Goal: Transaction & Acquisition: Book appointment/travel/reservation

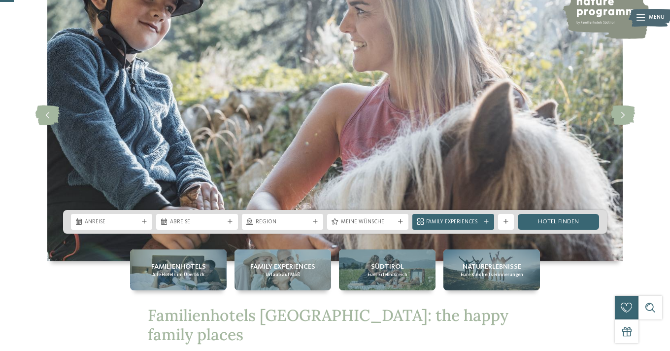
scroll to position [70, 0]
click at [127, 219] on span "Anreise" at bounding box center [112, 222] width 54 height 8
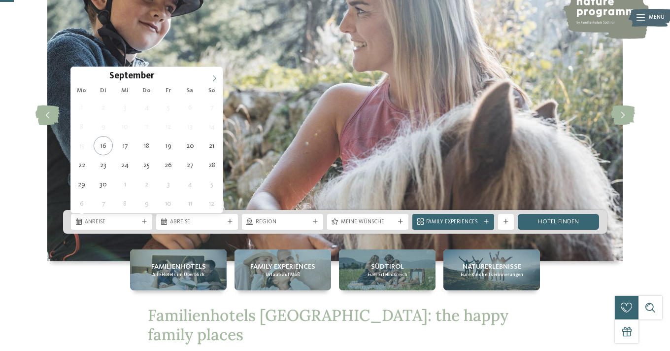
click at [215, 81] on icon at bounding box center [214, 78] width 7 height 7
type input "****"
click at [215, 81] on icon at bounding box center [214, 78] width 7 height 7
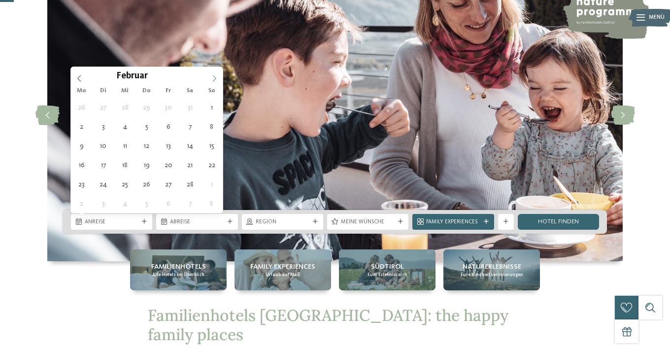
click at [215, 81] on icon at bounding box center [214, 78] width 7 height 7
type div "16.02.2026"
type input "****"
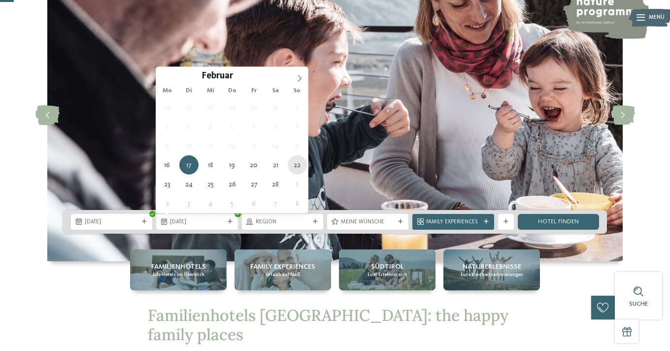
type div "22.02.2026"
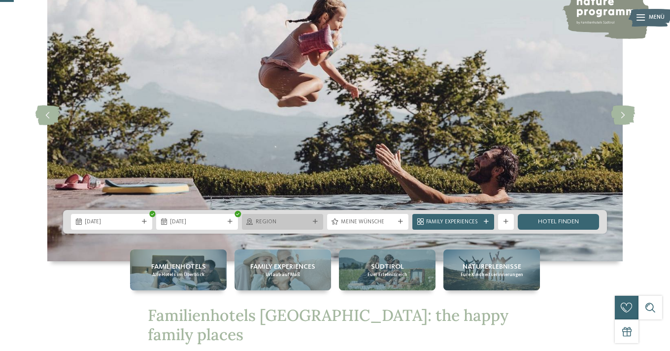
click at [316, 221] on icon at bounding box center [315, 221] width 5 height 5
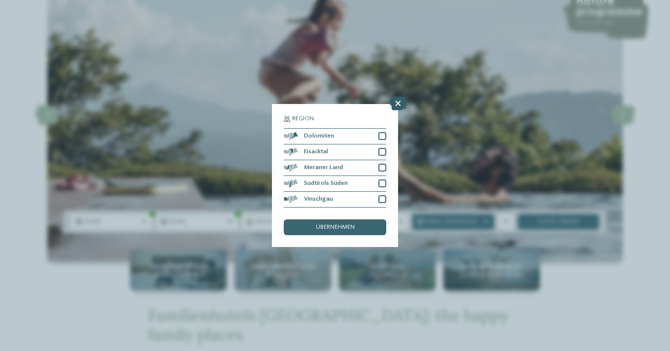
click at [402, 105] on icon at bounding box center [398, 104] width 17 height 14
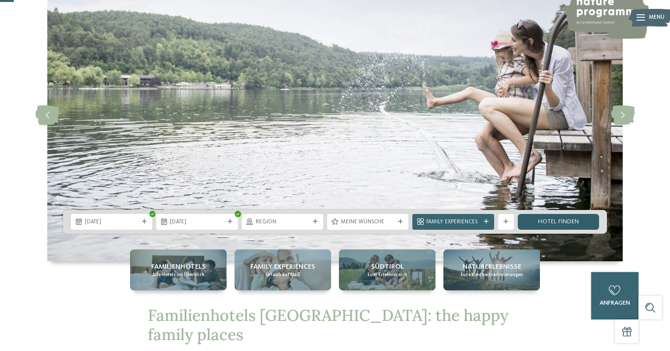
click at [551, 224] on link "Hotel finden" at bounding box center [558, 222] width 81 height 16
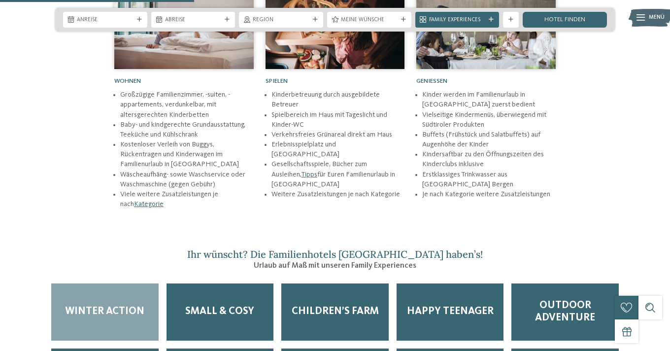
scroll to position [1172, 0]
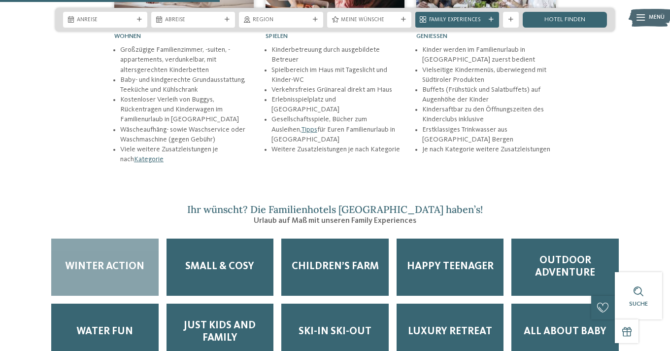
click at [110, 238] on div "Winter Action" at bounding box center [104, 266] width 107 height 57
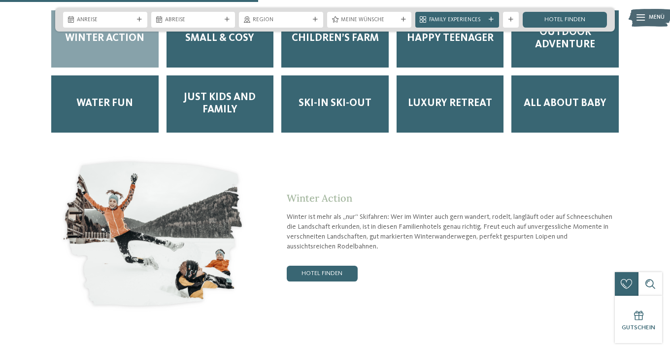
scroll to position [1417, 0]
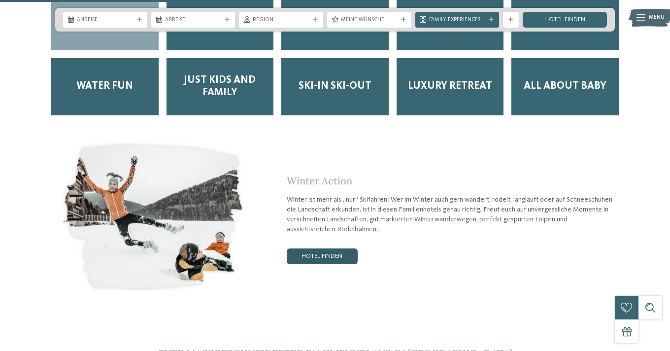
click at [311, 248] on link "Hotel finden" at bounding box center [322, 256] width 71 height 16
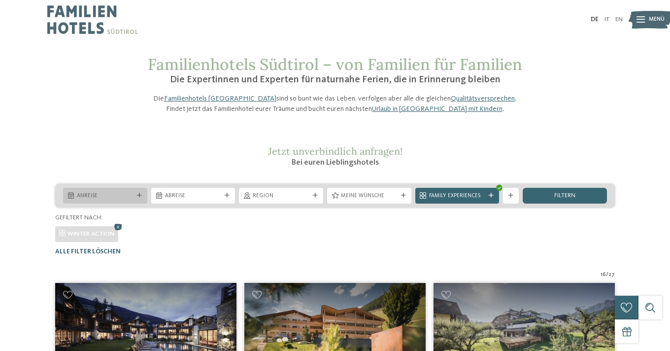
click at [139, 198] on icon at bounding box center [139, 195] width 5 height 5
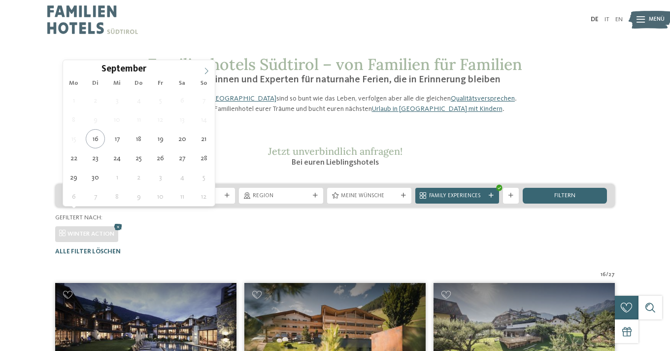
click at [208, 73] on icon at bounding box center [206, 71] width 7 height 7
type input "****"
click at [208, 73] on icon at bounding box center [206, 71] width 7 height 7
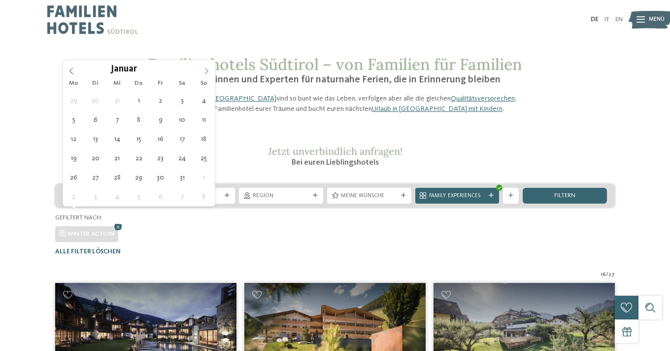
click at [208, 73] on icon at bounding box center [206, 71] width 7 height 7
type div "09.02.2026"
type input "****"
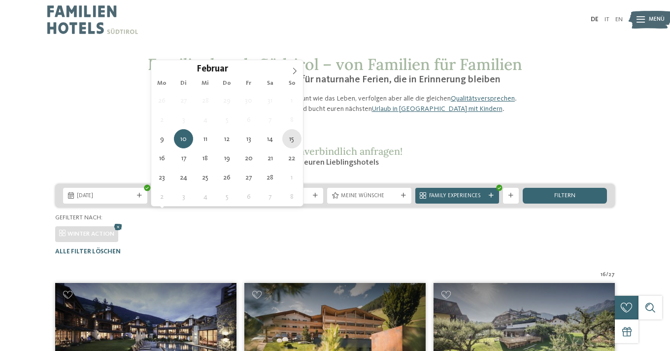
type div "15.02.2026"
click at [227, 198] on icon at bounding box center [227, 195] width 5 height 5
click at [97, 200] on span "09.02.2026" at bounding box center [105, 196] width 57 height 8
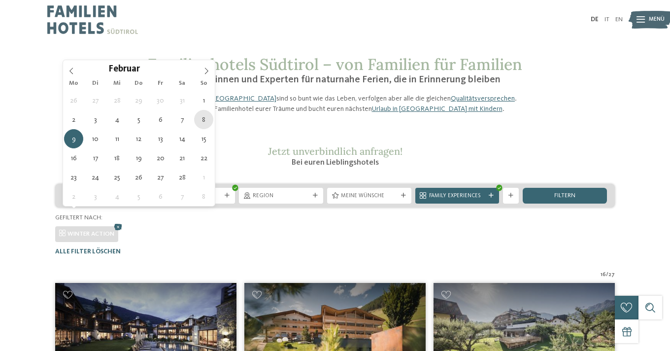
type div "08.02.2026"
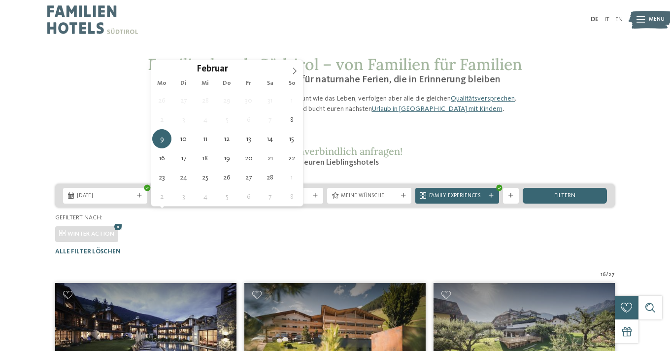
click at [229, 198] on icon at bounding box center [227, 195] width 5 height 5
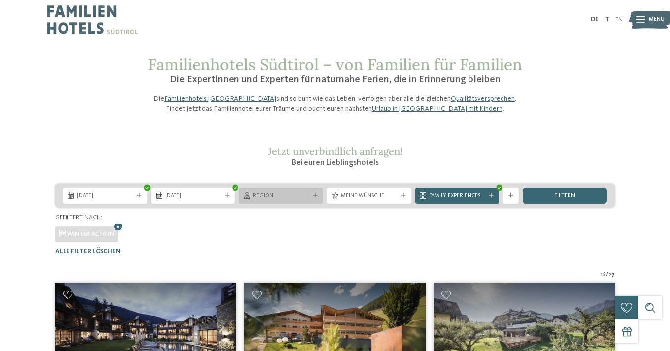
click at [312, 203] on div "Region" at bounding box center [281, 196] width 84 height 16
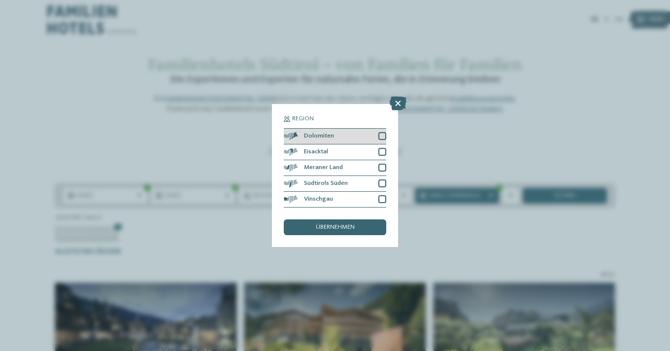
click at [379, 136] on div at bounding box center [382, 136] width 8 height 8
click at [342, 228] on span "übernehmen" at bounding box center [335, 227] width 39 height 6
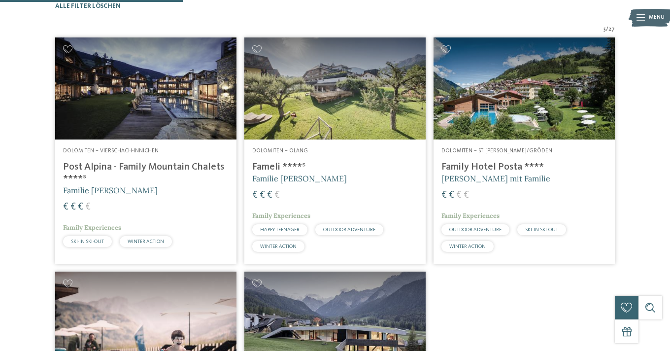
scroll to position [249, 0]
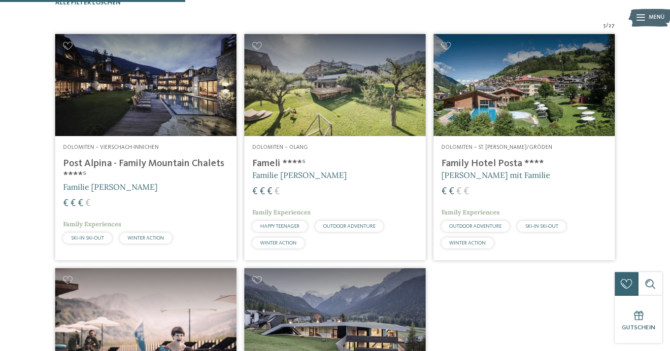
click at [521, 128] on img at bounding box center [524, 85] width 181 height 102
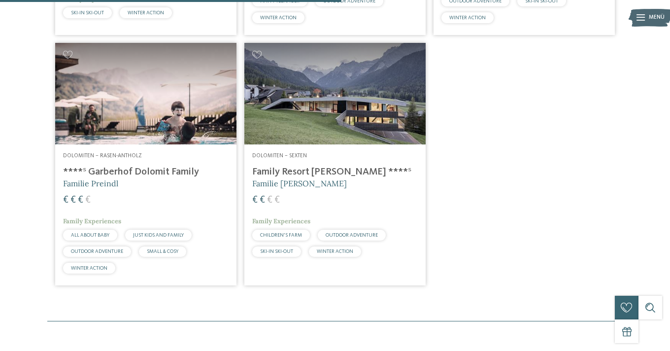
scroll to position [475, 0]
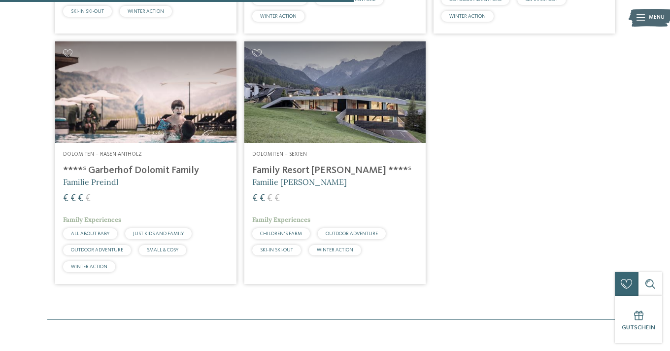
click at [161, 124] on img at bounding box center [145, 92] width 181 height 102
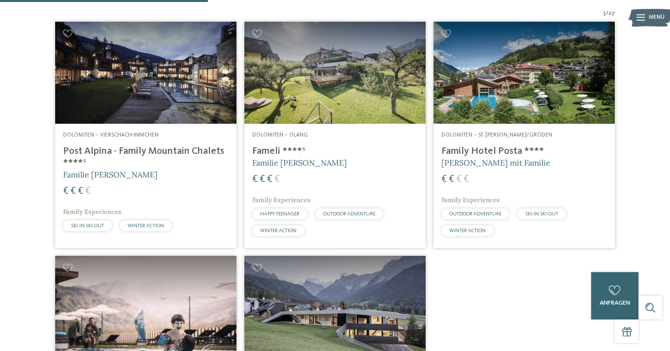
scroll to position [257, 0]
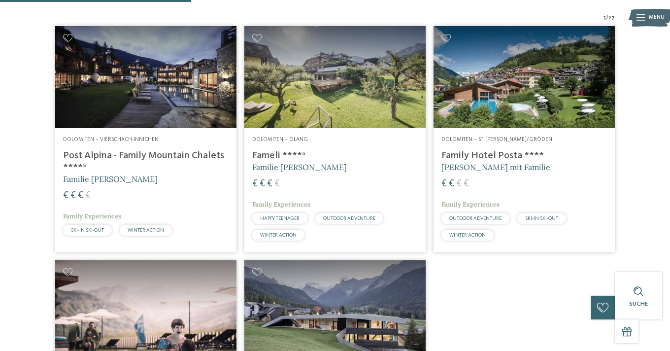
click at [487, 77] on img at bounding box center [524, 77] width 181 height 102
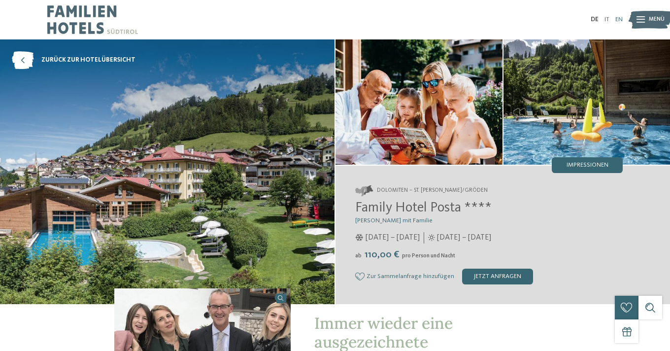
click at [619, 17] on link "EN" at bounding box center [618, 19] width 7 height 6
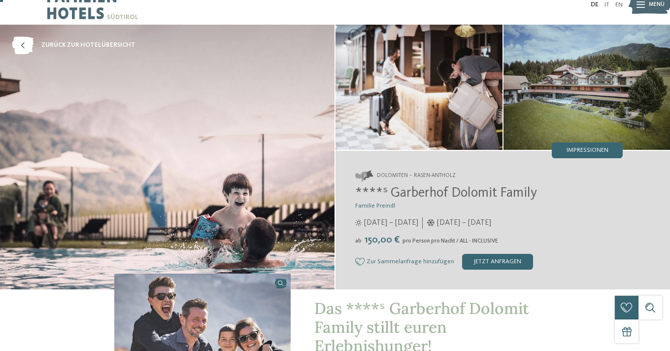
scroll to position [16, 0]
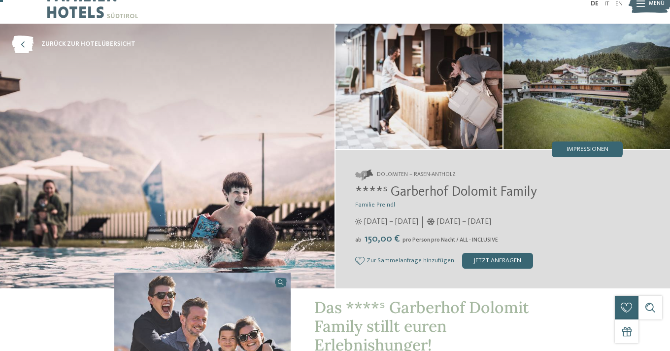
click at [375, 210] on div "****ˢ Garberhof Dolomit Family Familie Preindl [DATE] – [DATE] ab" at bounding box center [489, 226] width 268 height 84
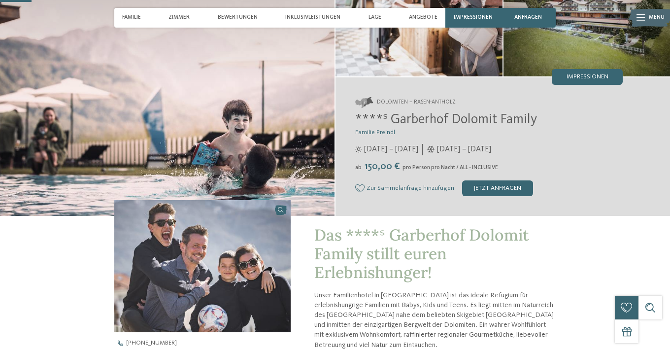
scroll to position [0, 0]
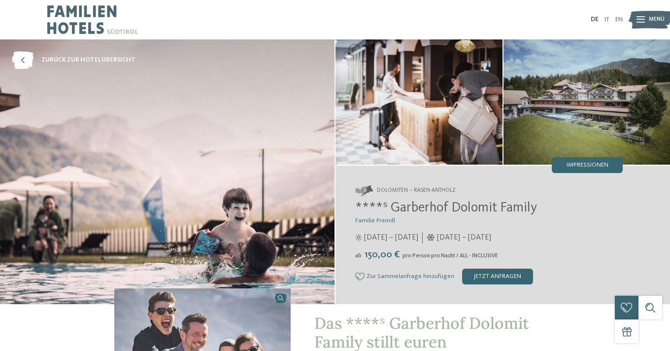
click at [464, 239] on span "[DATE] – [DATE]" at bounding box center [464, 237] width 54 height 11
click at [376, 251] on span "150,00 €" at bounding box center [382, 255] width 39 height 10
click at [484, 272] on div "jetzt anfragen" at bounding box center [497, 277] width 71 height 16
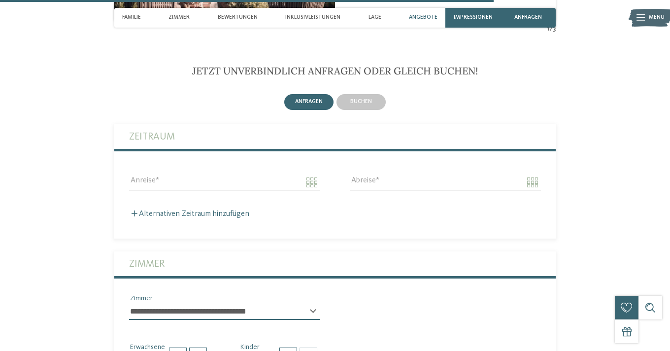
scroll to position [2449, 0]
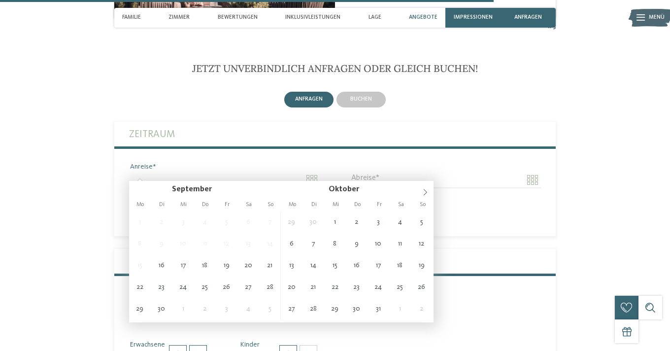
click at [305, 174] on input "Anreise" at bounding box center [224, 179] width 191 height 17
click at [423, 190] on icon at bounding box center [425, 192] width 7 height 7
type input "****"
click at [423, 190] on icon at bounding box center [425, 192] width 7 height 7
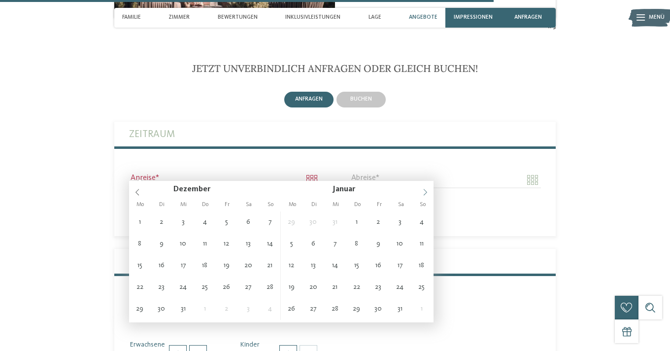
type input "****"
click at [423, 191] on icon at bounding box center [425, 192] width 7 height 7
type input "**********"
type input "****"
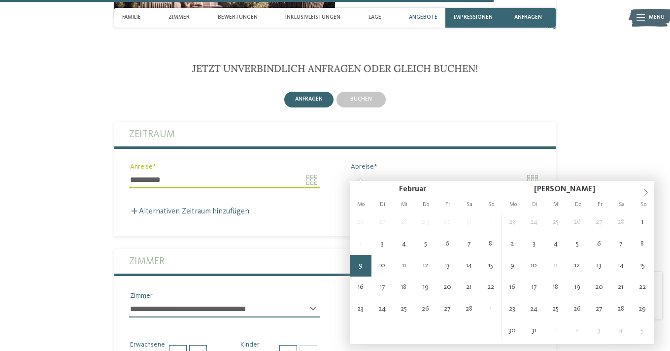
type input "**********"
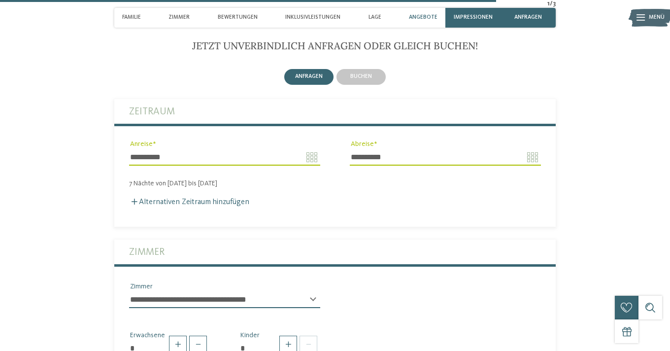
scroll to position [2472, 0]
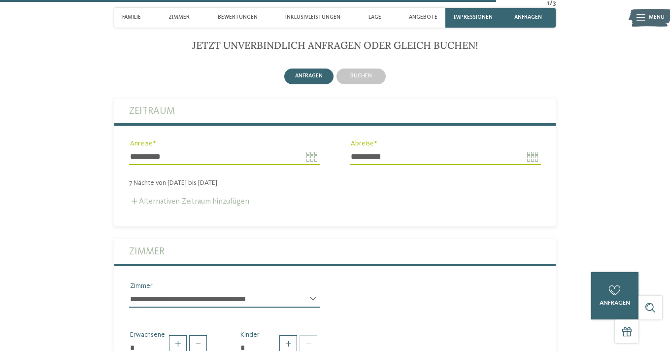
click at [186, 198] on label "Alternativen Zeitraum hinzufügen" at bounding box center [189, 202] width 120 height 8
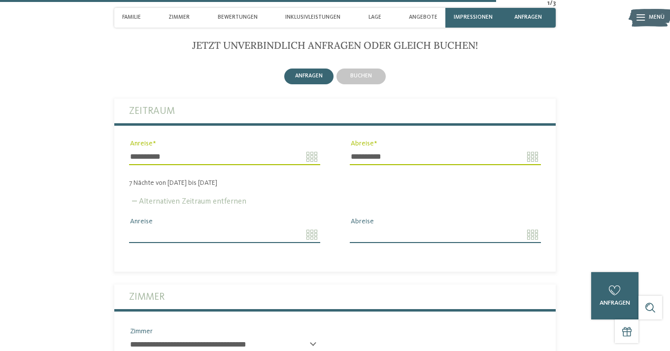
click at [186, 198] on label "Alternativen Zeitraum entfernen" at bounding box center [187, 202] width 117 height 8
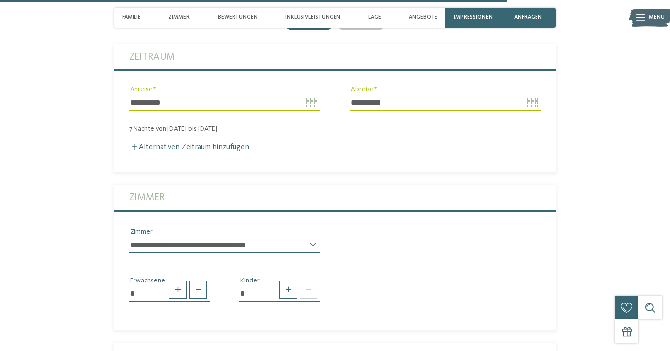
scroll to position [2529, 0]
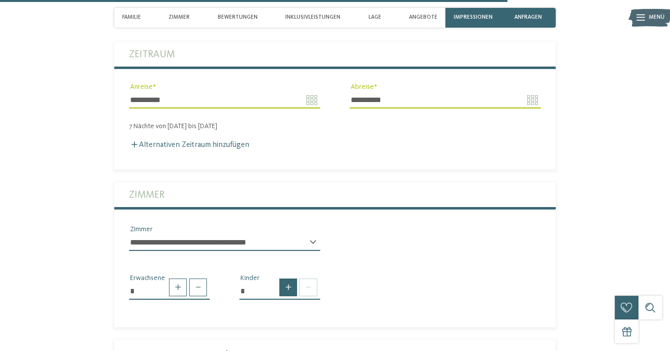
click at [281, 279] on span at bounding box center [288, 287] width 18 height 18
type input "*"
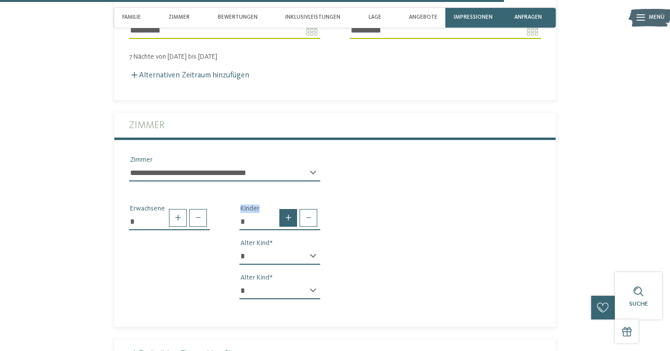
scroll to position [2646, 0]
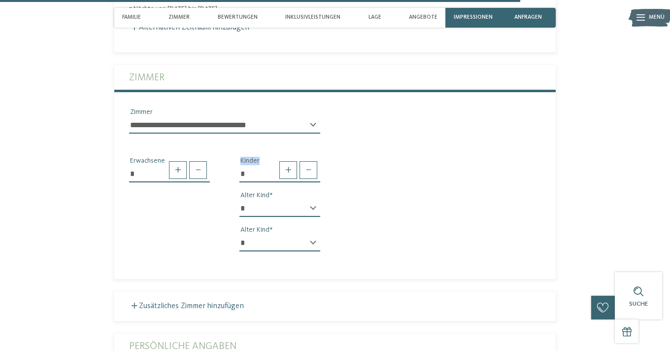
click at [310, 200] on select "* * * * * * * * * * * ** ** ** ** ** ** ** **" at bounding box center [279, 208] width 81 height 17
select select "*"
click at [310, 235] on select "* * * * * * * * * * * ** ** ** ** ** ** ** **" at bounding box center [279, 243] width 81 height 17
select select "*"
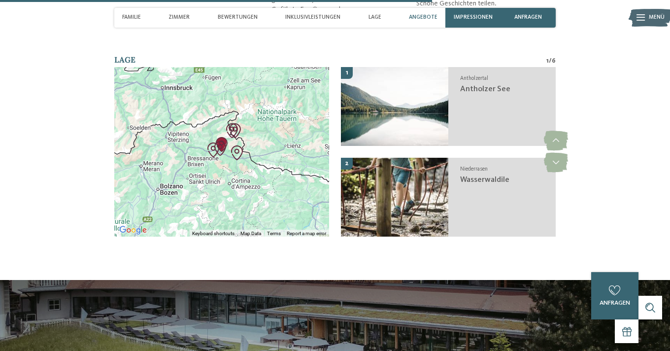
scroll to position [1892, 0]
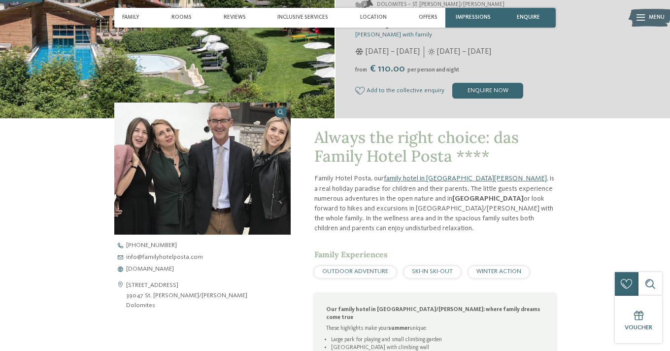
scroll to position [191, 0]
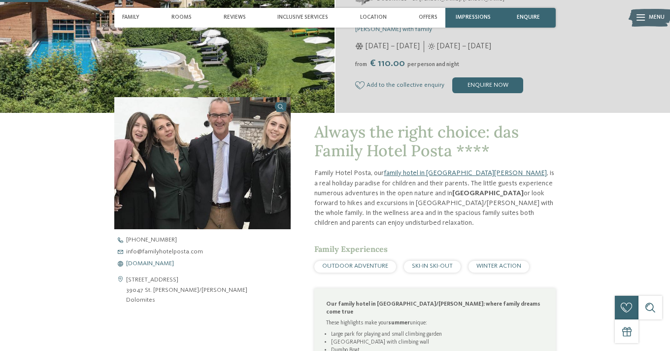
click at [174, 266] on span "[DOMAIN_NAME]" at bounding box center [150, 264] width 48 height 6
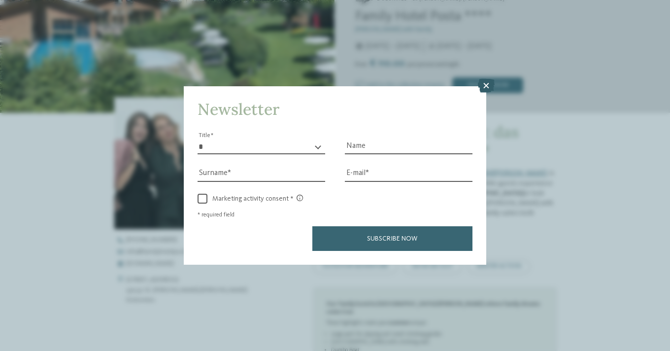
click at [487, 92] on icon at bounding box center [486, 86] width 17 height 14
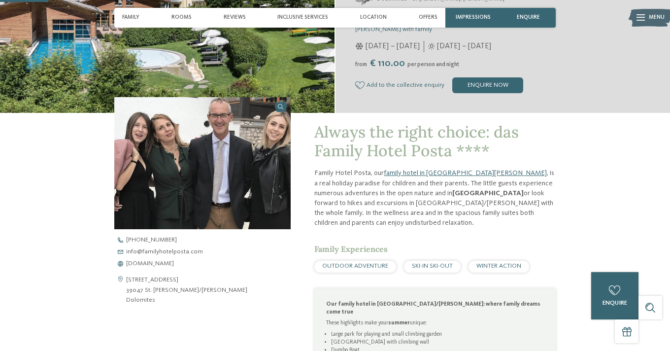
scroll to position [0, 0]
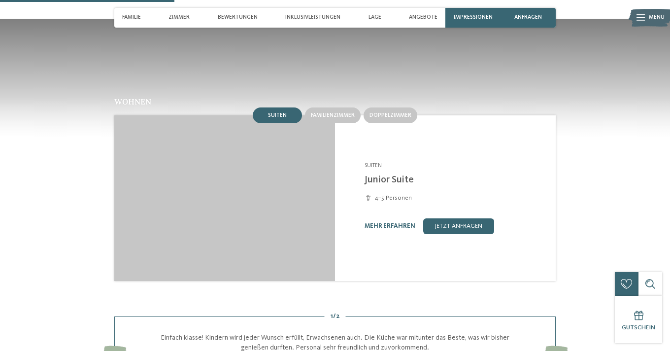
scroll to position [685, 0]
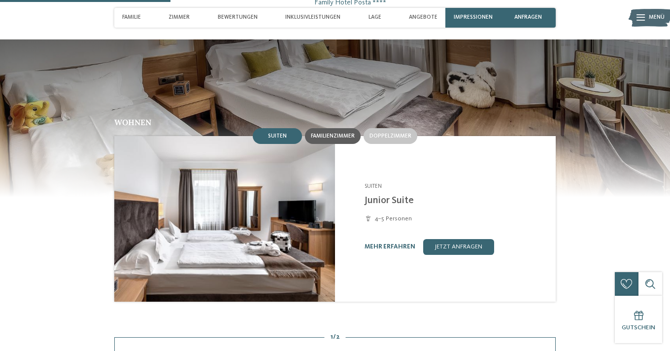
click at [328, 133] on span "Familienzimmer" at bounding box center [333, 136] width 44 height 6
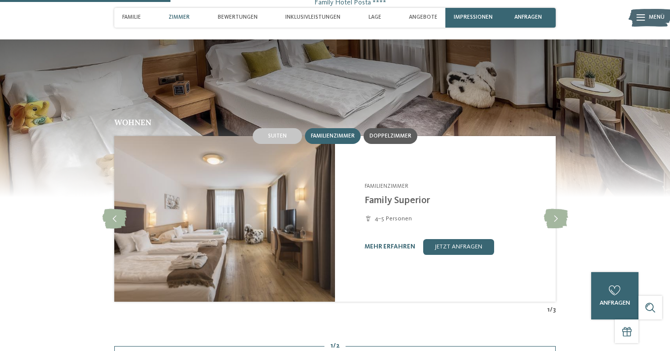
click at [395, 133] on span "Doppelzimmer" at bounding box center [391, 136] width 42 height 6
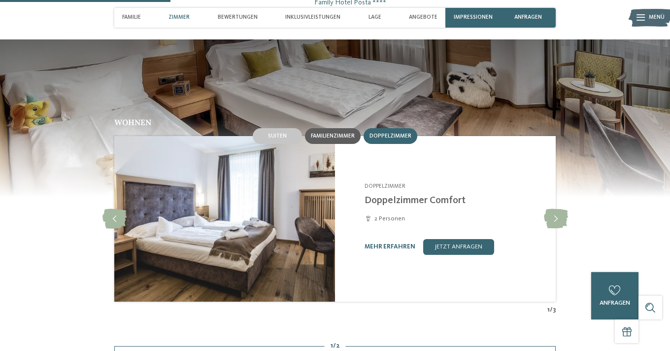
click at [330, 133] on span "Familienzimmer" at bounding box center [333, 136] width 44 height 6
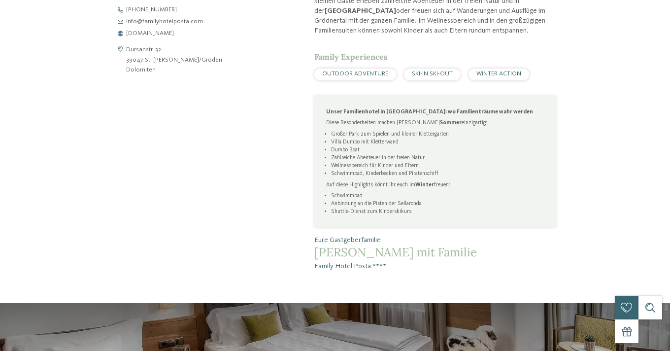
scroll to position [0, 0]
